Goal: Subscribe to service/newsletter

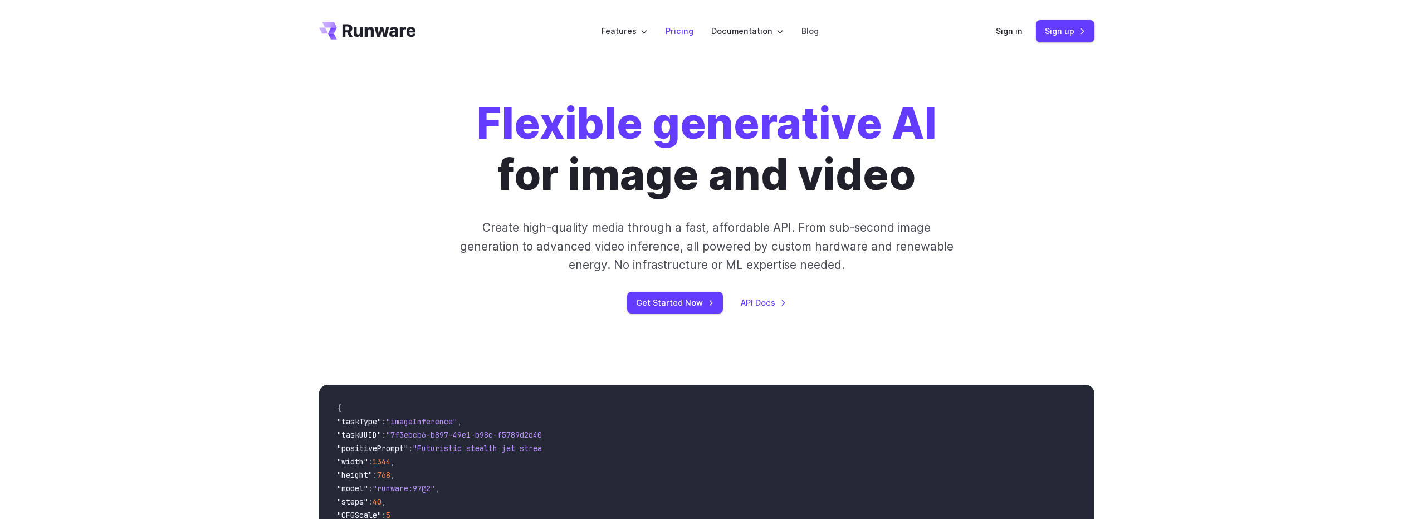
click at [686, 38] on li "Pricing" at bounding box center [680, 31] width 46 height 31
click at [681, 27] on link "Pricing" at bounding box center [680, 31] width 28 height 13
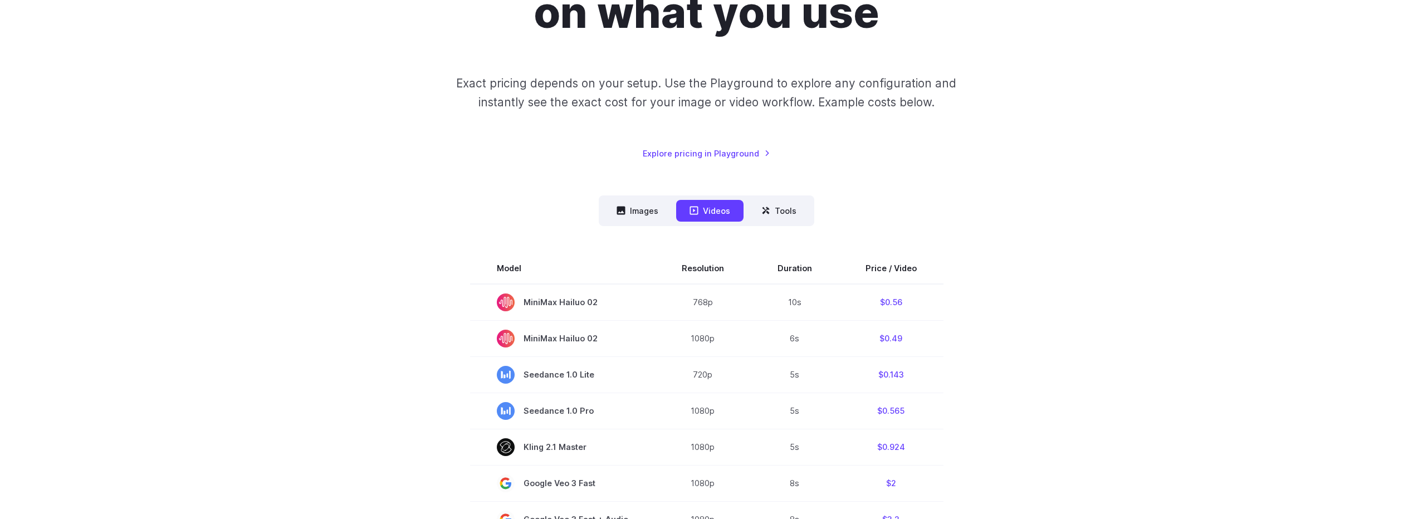
scroll to position [223, 0]
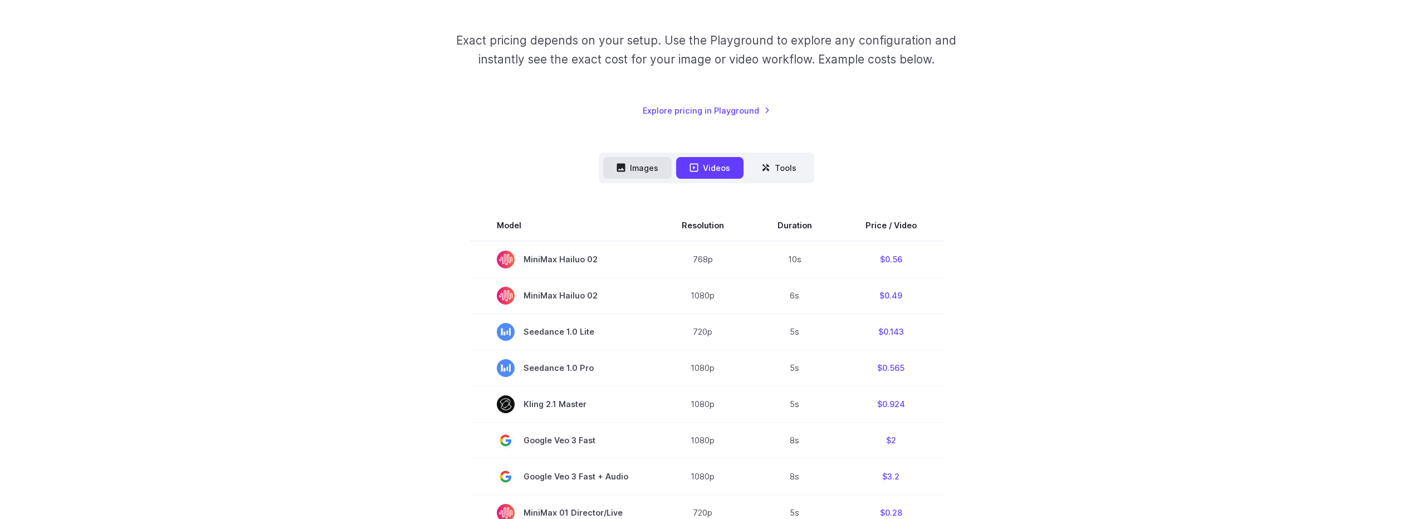
click at [632, 167] on button "Images" at bounding box center [637, 168] width 69 height 22
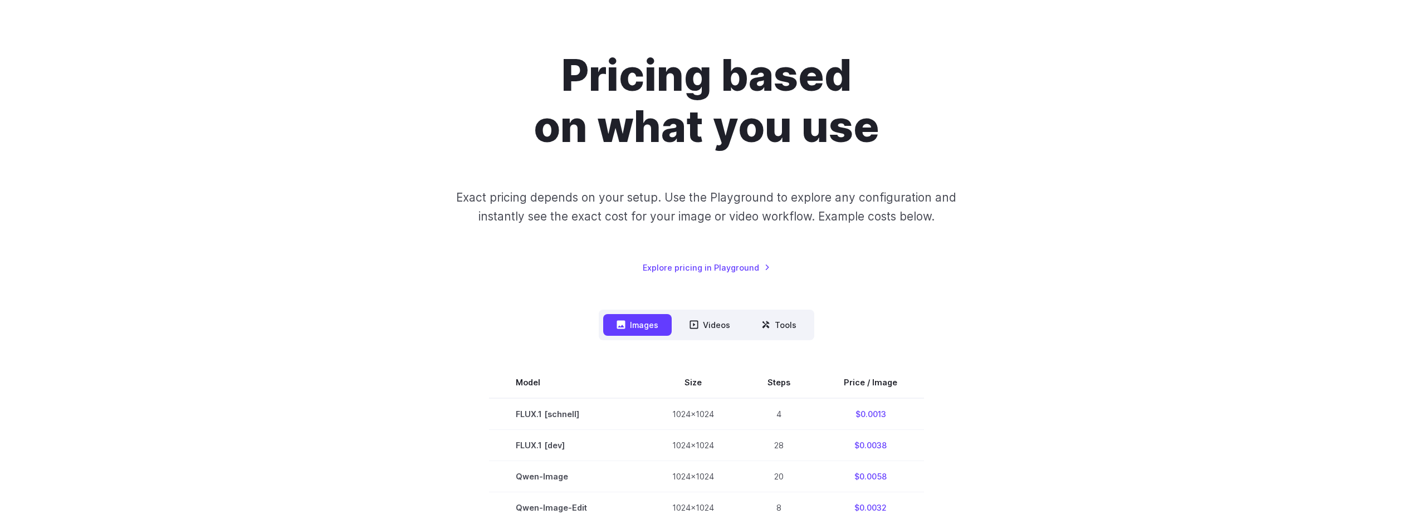
scroll to position [0, 0]
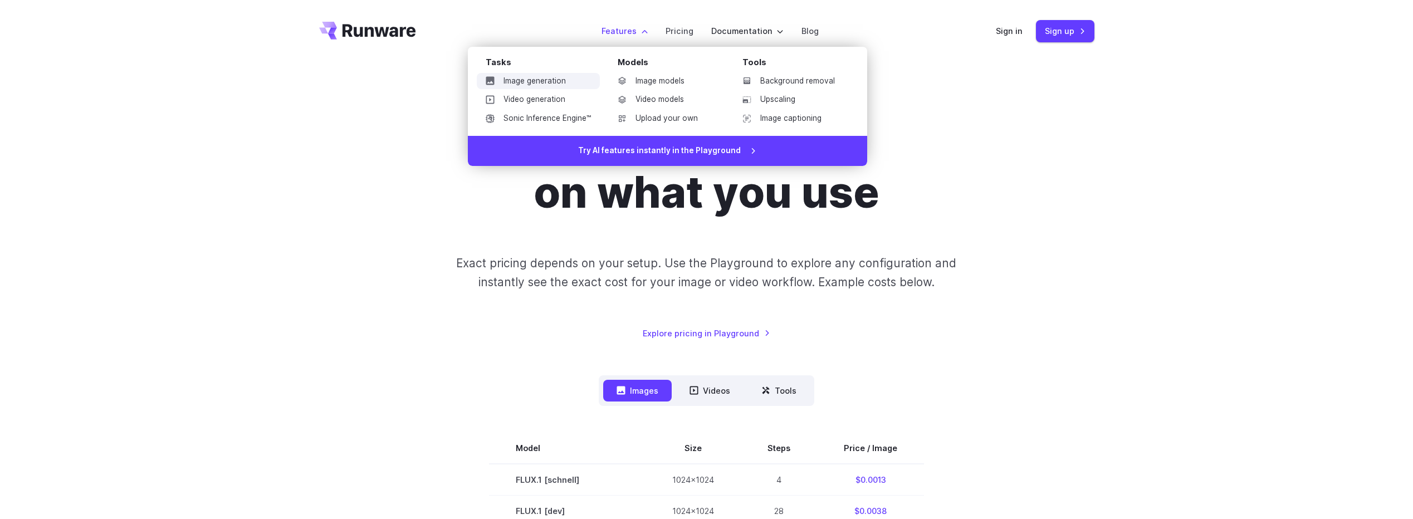
click at [555, 81] on link "Image generation" at bounding box center [538, 81] width 123 height 17
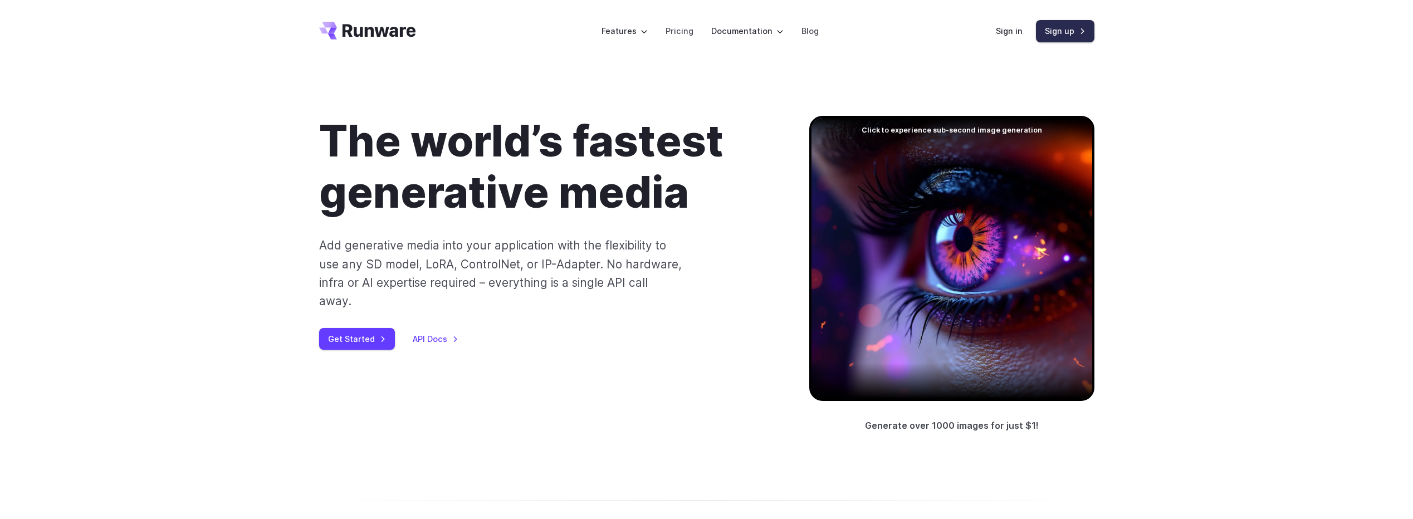
click at [1071, 27] on link "Sign up" at bounding box center [1065, 31] width 58 height 22
